Goal: Information Seeking & Learning: Learn about a topic

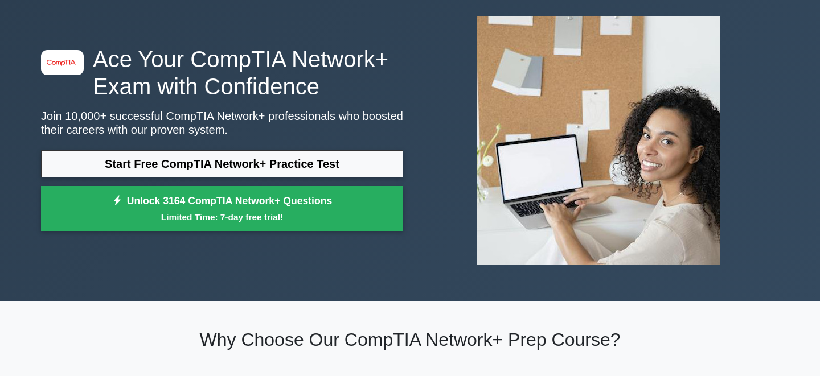
scroll to position [58, 0]
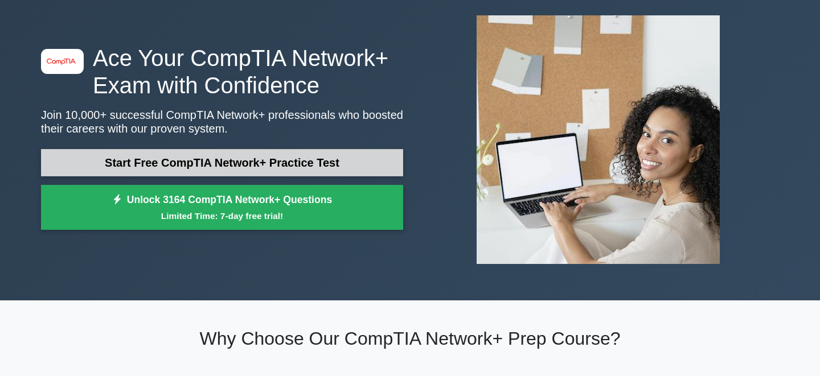
click at [277, 155] on link "Start Free CompTIA Network+ Practice Test" at bounding box center [222, 162] width 362 height 27
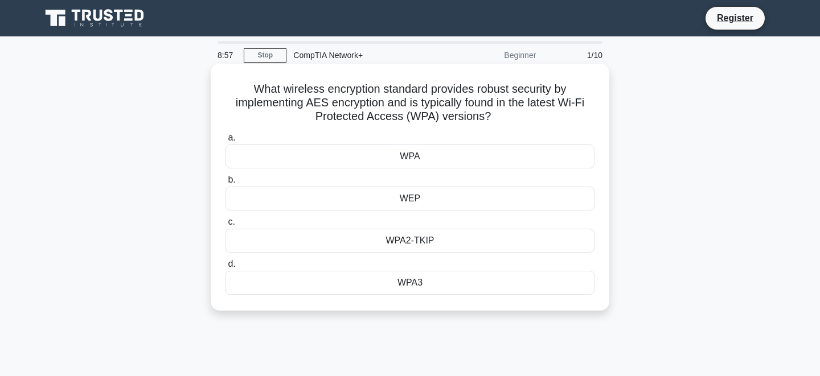
click at [388, 281] on div "WPA3" at bounding box center [409, 283] width 369 height 24
click at [225, 268] on input "d. WPA3" at bounding box center [225, 264] width 0 height 7
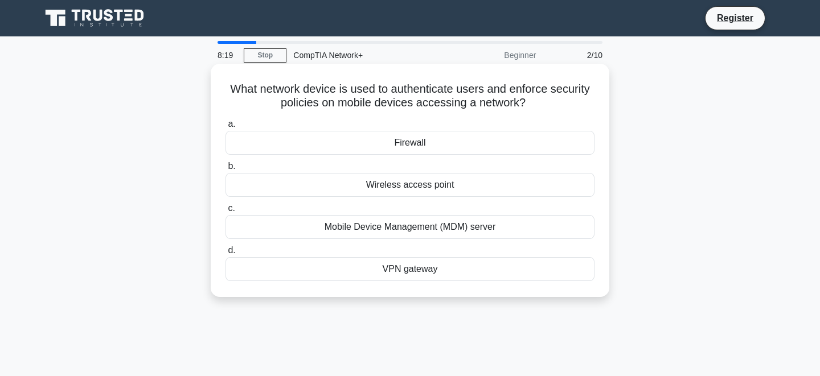
click at [402, 230] on div "Mobile Device Management (MDM) server" at bounding box center [409, 227] width 369 height 24
click at [225, 212] on input "c. Mobile Device Management (MDM) server" at bounding box center [225, 208] width 0 height 7
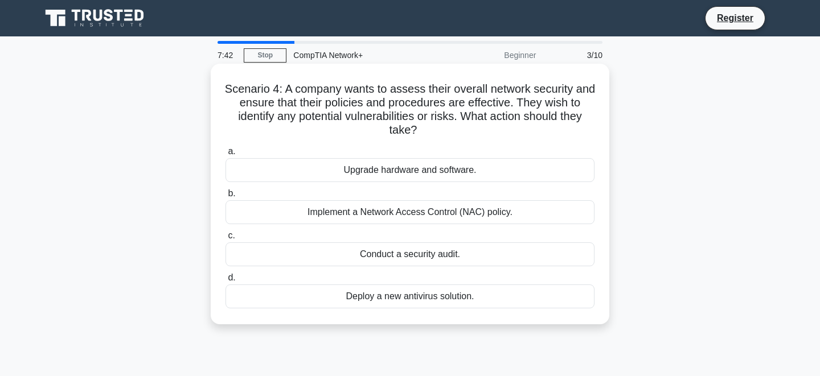
click at [436, 256] on div "Conduct a security audit." at bounding box center [409, 255] width 369 height 24
click at [225, 240] on input "c. Conduct a security audit." at bounding box center [225, 235] width 0 height 7
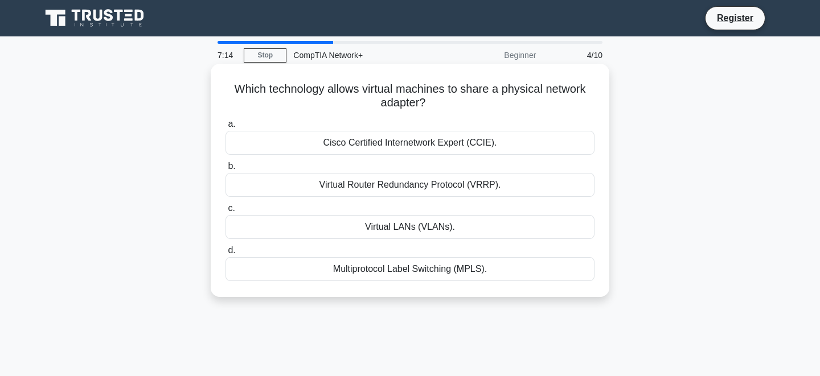
click at [392, 189] on div "Virtual Router Redundancy Protocol (VRRP)." at bounding box center [409, 185] width 369 height 24
click at [225, 170] on input "b. Virtual Router Redundancy Protocol (VRRP)." at bounding box center [225, 166] width 0 height 7
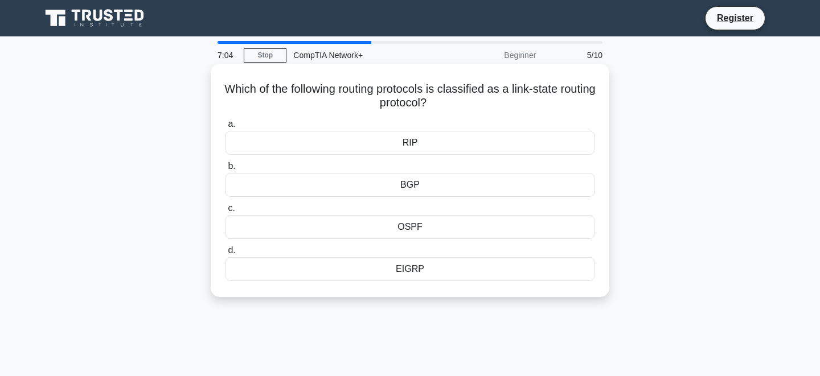
click at [462, 233] on div "OSPF" at bounding box center [409, 227] width 369 height 24
click at [225, 212] on input "c. OSPF" at bounding box center [225, 208] width 0 height 7
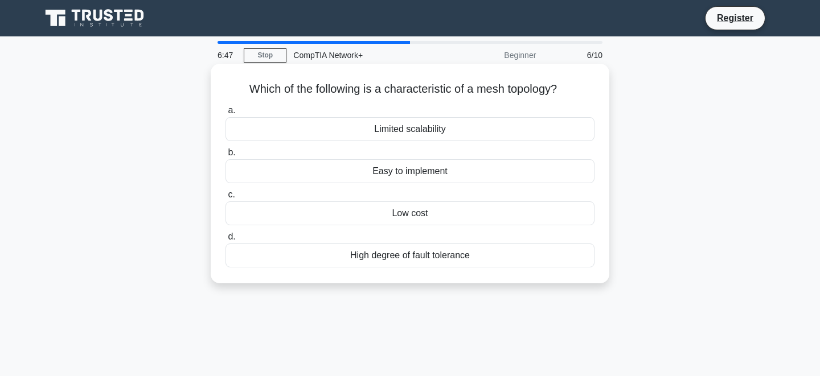
click at [410, 177] on div "Easy to implement" at bounding box center [409, 171] width 369 height 24
click at [225, 157] on input "b. Easy to implement" at bounding box center [225, 152] width 0 height 7
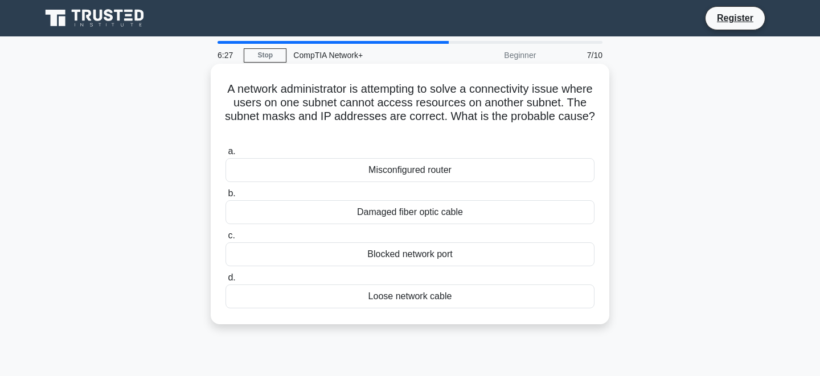
click at [412, 169] on div "Misconfigured router" at bounding box center [409, 170] width 369 height 24
click at [225, 155] on input "a. Misconfigured router" at bounding box center [225, 151] width 0 height 7
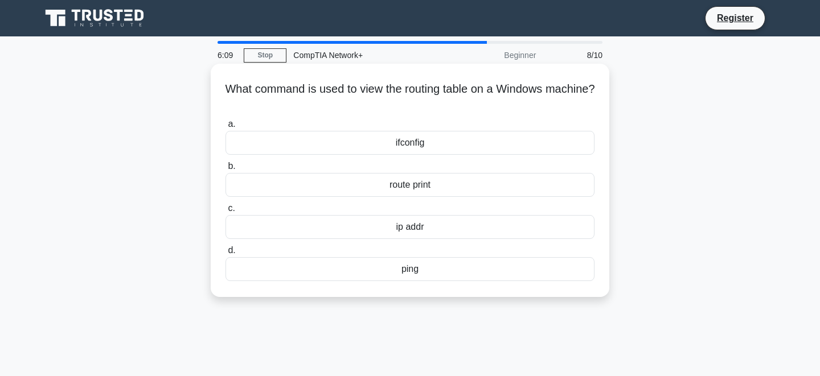
click at [417, 155] on div "ifconfig" at bounding box center [409, 143] width 369 height 24
click at [225, 128] on input "a. ifconfig" at bounding box center [225, 124] width 0 height 7
click at [456, 273] on div "ICMP" at bounding box center [409, 269] width 369 height 24
click at [225, 255] on input "d. ICMP" at bounding box center [225, 250] width 0 height 7
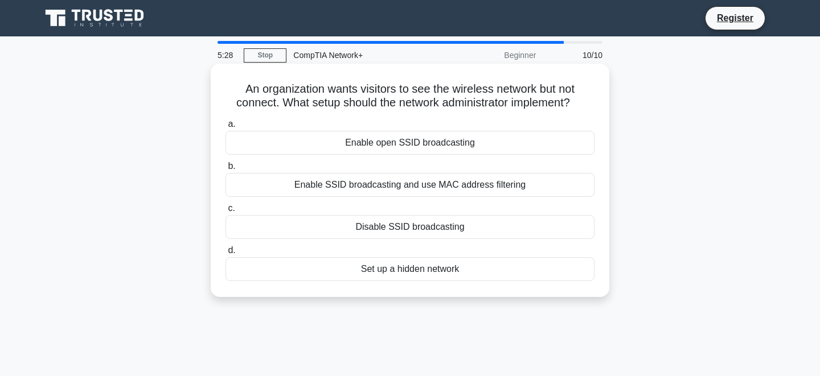
click at [449, 274] on div "Set up a hidden network" at bounding box center [409, 269] width 369 height 24
click at [225, 255] on input "d. Set up a hidden network" at bounding box center [225, 250] width 0 height 7
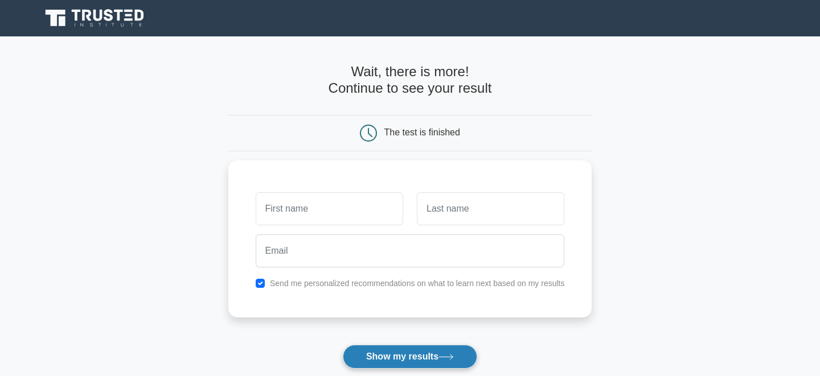
click at [367, 356] on button "Show my results" at bounding box center [410, 357] width 134 height 24
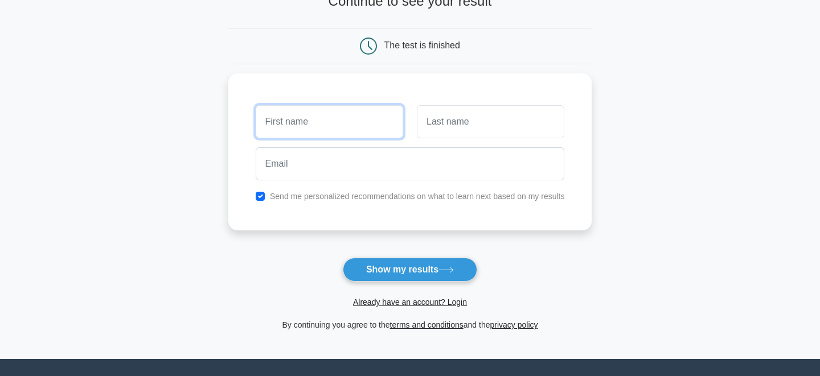
scroll to position [80, 0]
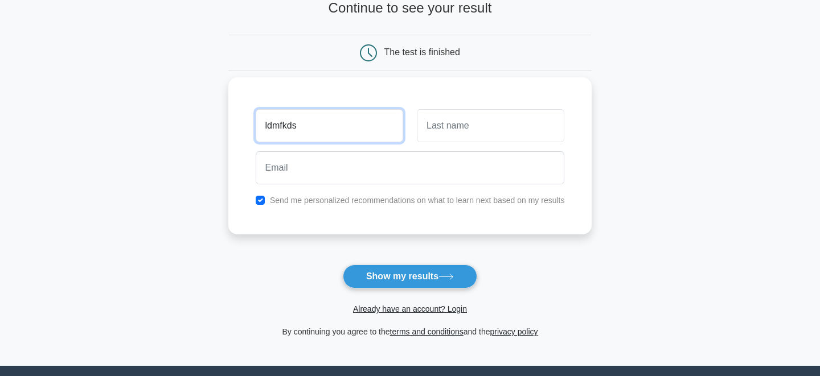
type input "ldmfkds"
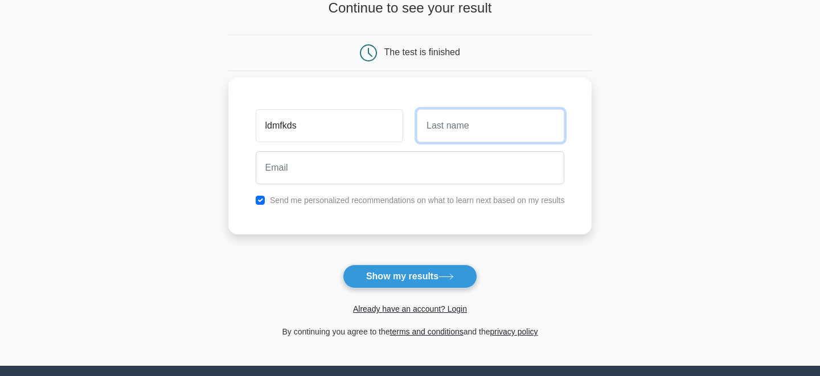
click at [522, 129] on input "text" at bounding box center [490, 125] width 147 height 33
type input "dfm fkdz"
click at [310, 196] on label "Send me personalized recommendations on what to learn next based on my results" at bounding box center [417, 200] width 295 height 9
click at [328, 188] on div at bounding box center [410, 168] width 323 height 42
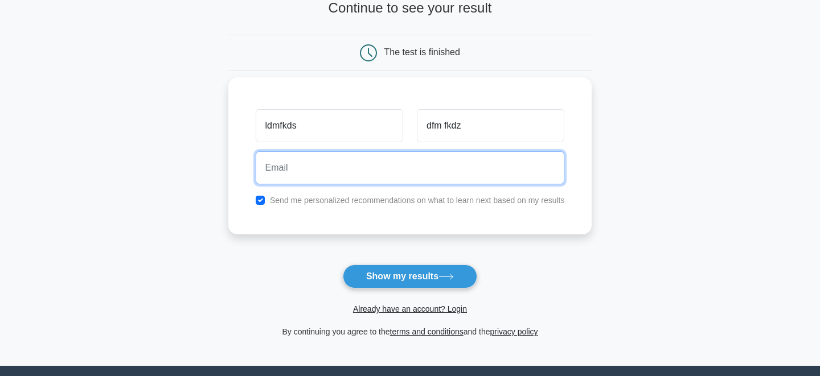
click at [331, 177] on input "email" at bounding box center [410, 167] width 309 height 33
type input "dfbjbdj@jefkdn.com"
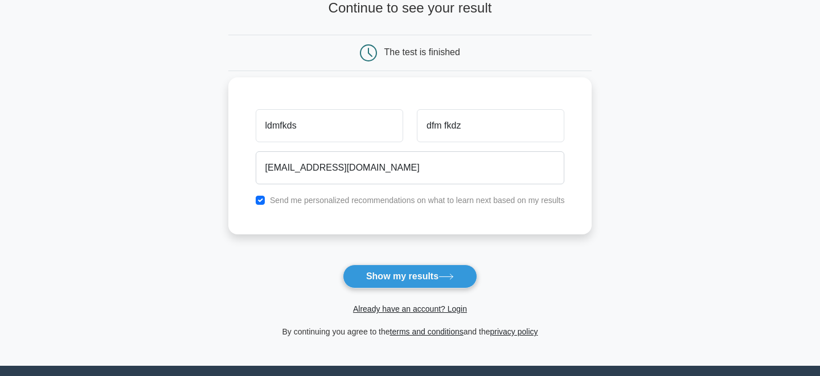
click at [288, 204] on label "Send me personalized recommendations on what to learn next based on my results" at bounding box center [417, 200] width 295 height 9
click at [262, 199] on input "checkbox" at bounding box center [260, 200] width 9 height 9
checkbox input "false"
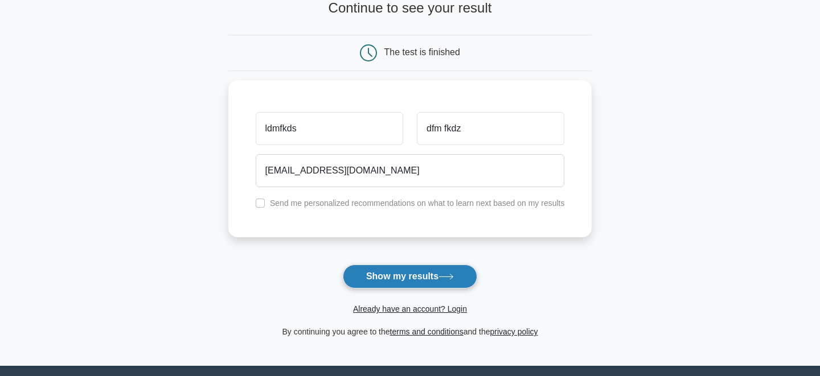
click at [391, 285] on button "Show my results" at bounding box center [410, 277] width 134 height 24
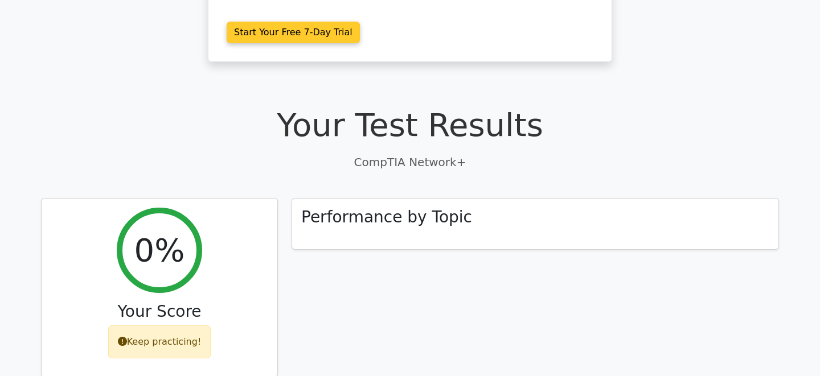
scroll to position [268, 0]
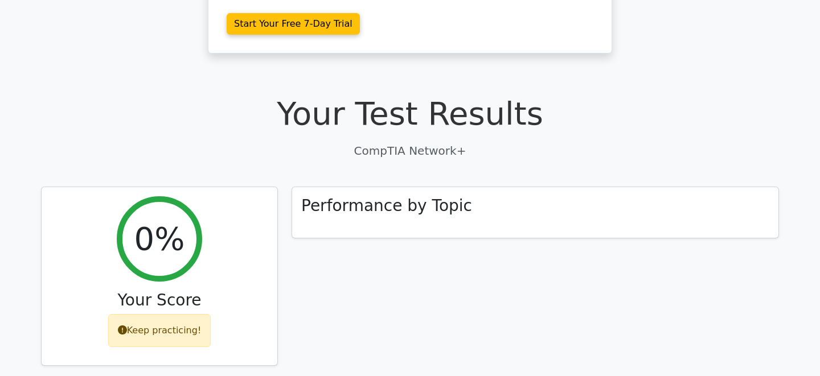
drag, startPoint x: 568, startPoint y: 76, endPoint x: 568, endPoint y: 69, distance: 7.4
click at [568, 95] on h1 "Your Test Results" at bounding box center [410, 114] width 738 height 38
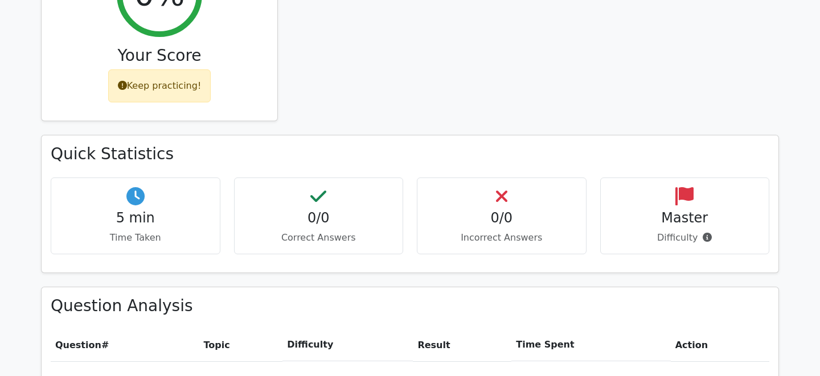
scroll to position [0, 0]
